Goal: Task Accomplishment & Management: Manage account settings

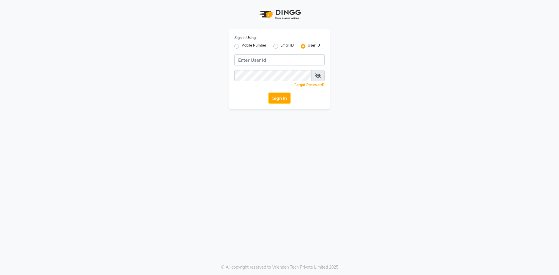
click at [251, 45] on label "Mobile Number" at bounding box center [253, 46] width 25 height 7
click at [245, 45] on input "Mobile Number" at bounding box center [243, 45] width 4 height 4
radio input "true"
radio input "false"
click at [273, 59] on input "Username" at bounding box center [289, 59] width 71 height 11
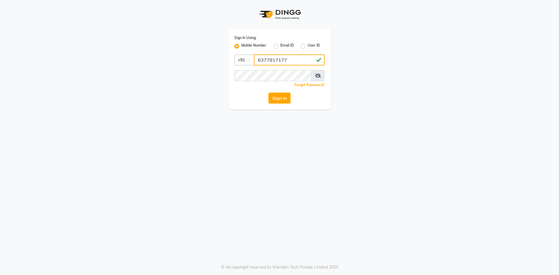
drag, startPoint x: 287, startPoint y: 59, endPoint x: 255, endPoint y: 59, distance: 32.0
click at [255, 59] on input "6377817177" at bounding box center [289, 59] width 71 height 11
type input "6377817177"
click at [277, 101] on button "Sign In" at bounding box center [279, 98] width 22 height 11
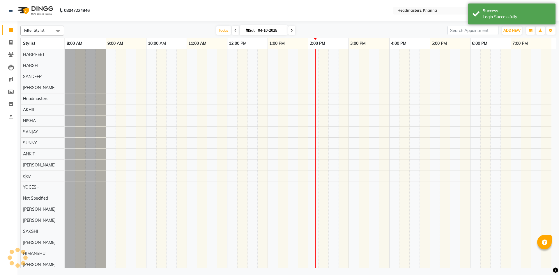
select select "en"
